Goal: Find specific page/section: Find specific page/section

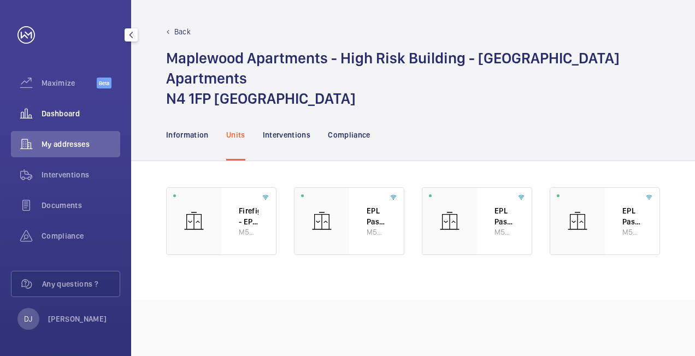
click at [83, 118] on span "Dashboard" at bounding box center [81, 113] width 79 height 11
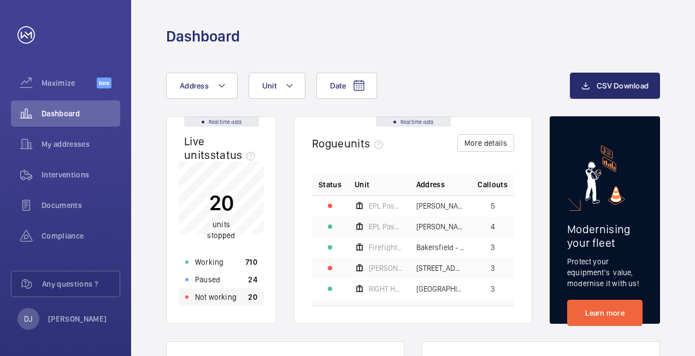
click at [222, 296] on p "Not working" at bounding box center [216, 297] width 42 height 11
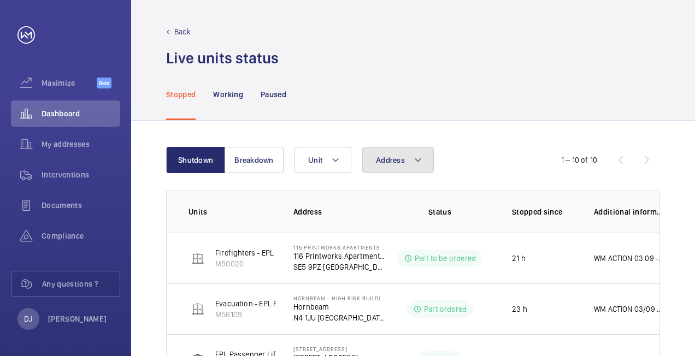
click at [396, 167] on button "Address" at bounding box center [398, 160] width 72 height 26
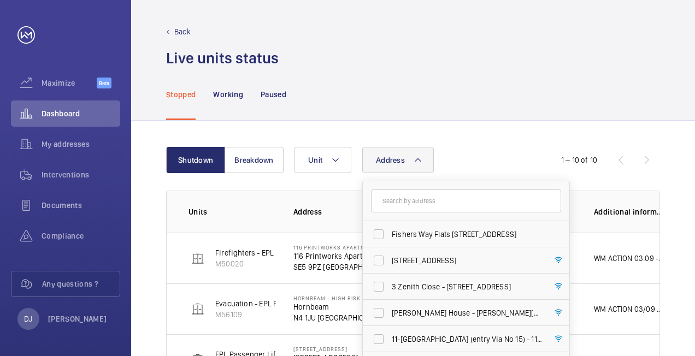
click at [411, 199] on input "text" at bounding box center [466, 201] width 190 height 23
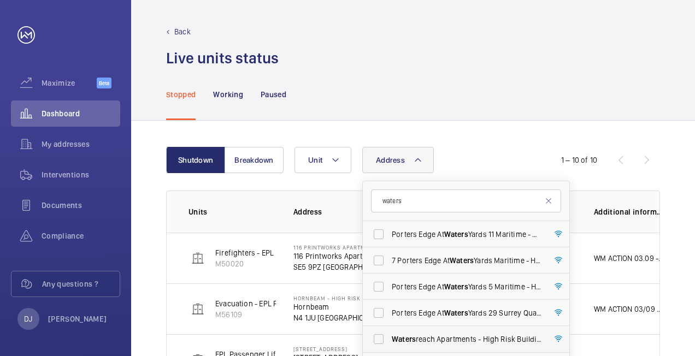
type input "waters"
drag, startPoint x: 427, startPoint y: 335, endPoint x: 431, endPoint y: 330, distance: 6.4
click at [427, 335] on span "Waters reach Apartments - High Risk Building - [GEOGRAPHIC_DATA]" at bounding box center [467, 339] width 150 height 11
click at [390, 335] on input "Waters reach Apartments - High Risk Building - [GEOGRAPHIC_DATA]" at bounding box center [379, 339] width 22 height 22
checkbox input "true"
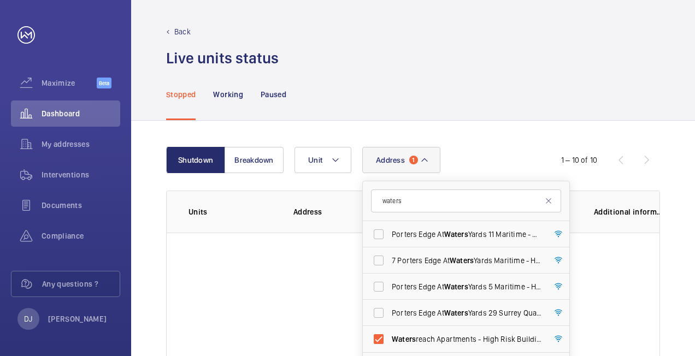
click at [482, 119] on div "Stopped Working Paused" at bounding box center [413, 94] width 494 height 52
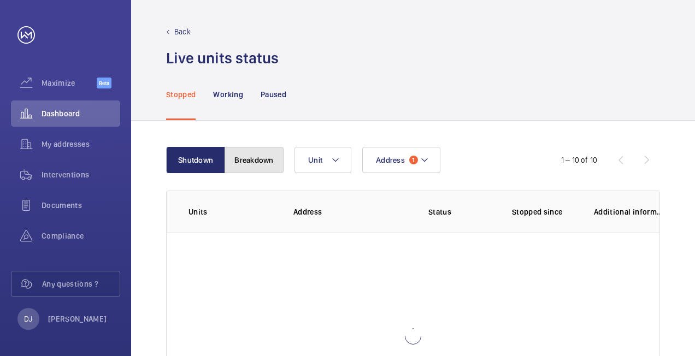
click at [252, 150] on button "Breakdown" at bounding box center [254, 160] width 59 height 26
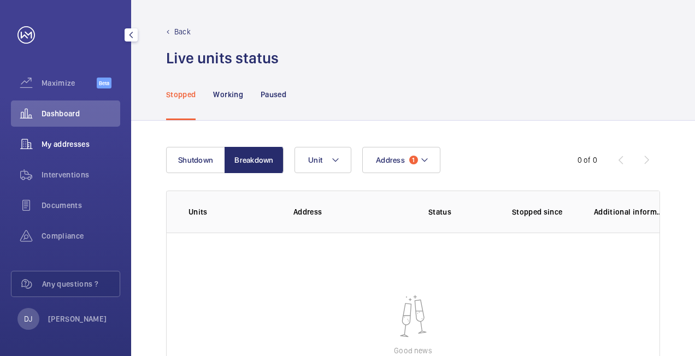
click at [50, 147] on span "My addresses" at bounding box center [81, 144] width 79 height 11
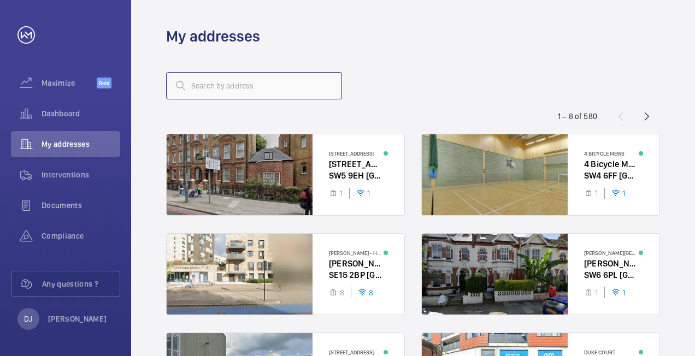
click at [269, 87] on input "text" at bounding box center [254, 85] width 176 height 27
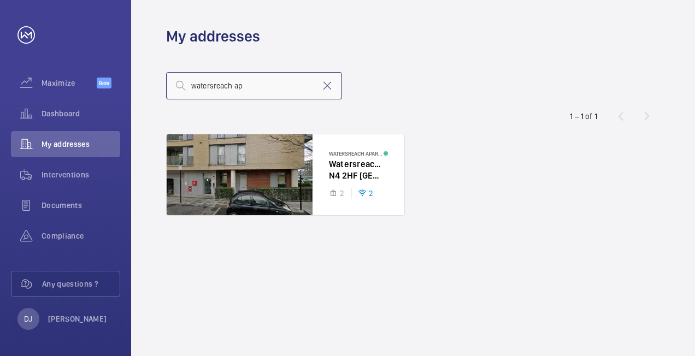
type input "watersreach ap"
click at [327, 153] on div at bounding box center [286, 174] width 238 height 81
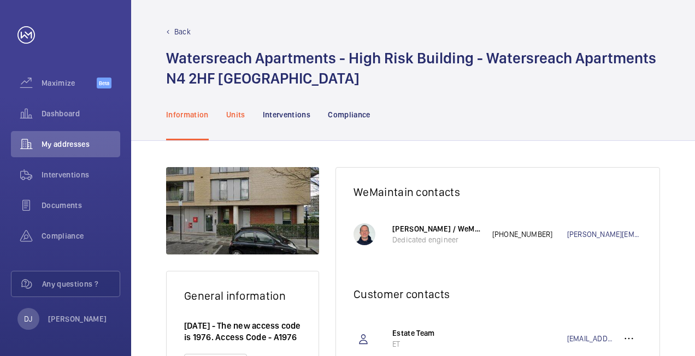
click at [239, 118] on p "Units" at bounding box center [235, 114] width 19 height 11
